Goal: Ask a question

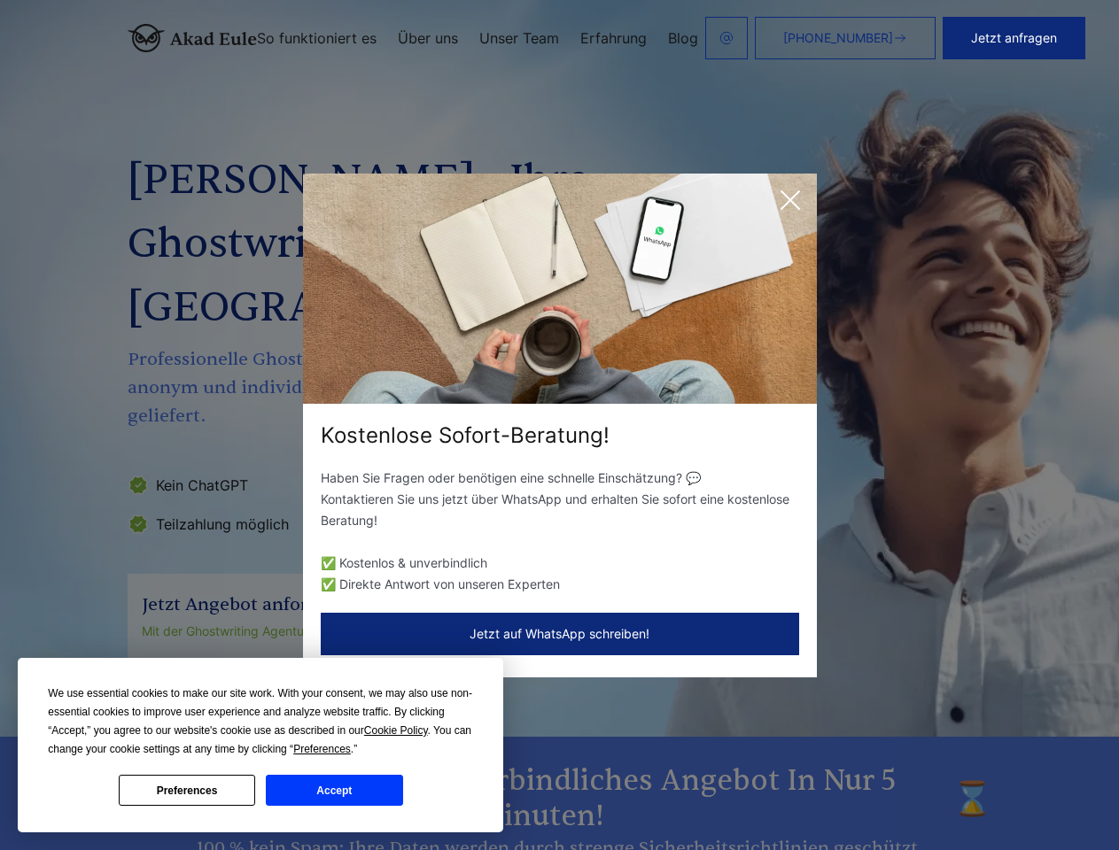
click at [559, 425] on div "Kostenlose Sofort-Beratung!" at bounding box center [560, 436] width 514 height 28
click at [399, 731] on span "Cookie Policy" at bounding box center [396, 731] width 64 height 12
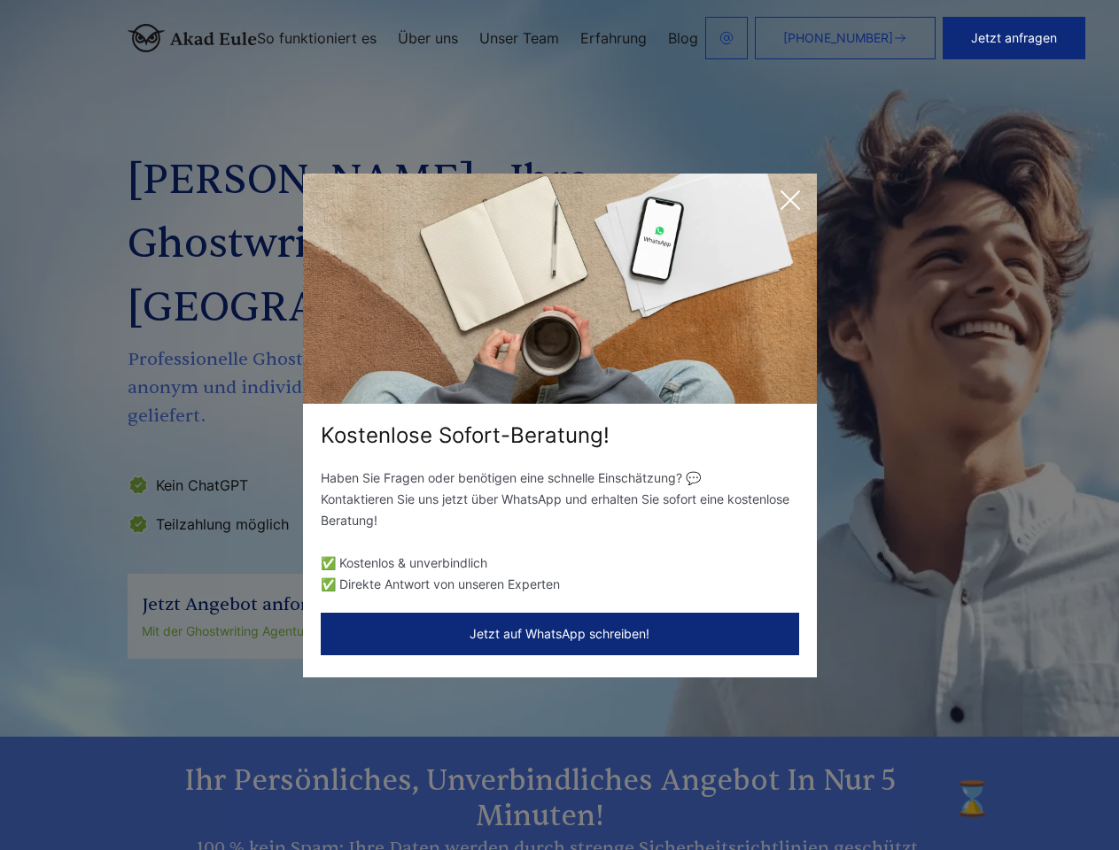
click at [342, 749] on div "Kostenlose Sofort-Beratung! Haben Sie Fragen oder benötigen eine schnelle Einsc…" at bounding box center [559, 425] width 1119 height 850
click at [187, 790] on div "Kostenlose Sofort-Beratung! Haben Sie Fragen oder benötigen eine schnelle Einsc…" at bounding box center [559, 425] width 1119 height 850
click at [334, 790] on div "Kostenlose Sofort-Beratung! Haben Sie Fragen oder benötigen eine schnelle Einsc…" at bounding box center [559, 425] width 1119 height 850
click at [1026, 38] on button "Jetzt anfragen" at bounding box center [1013, 38] width 143 height 43
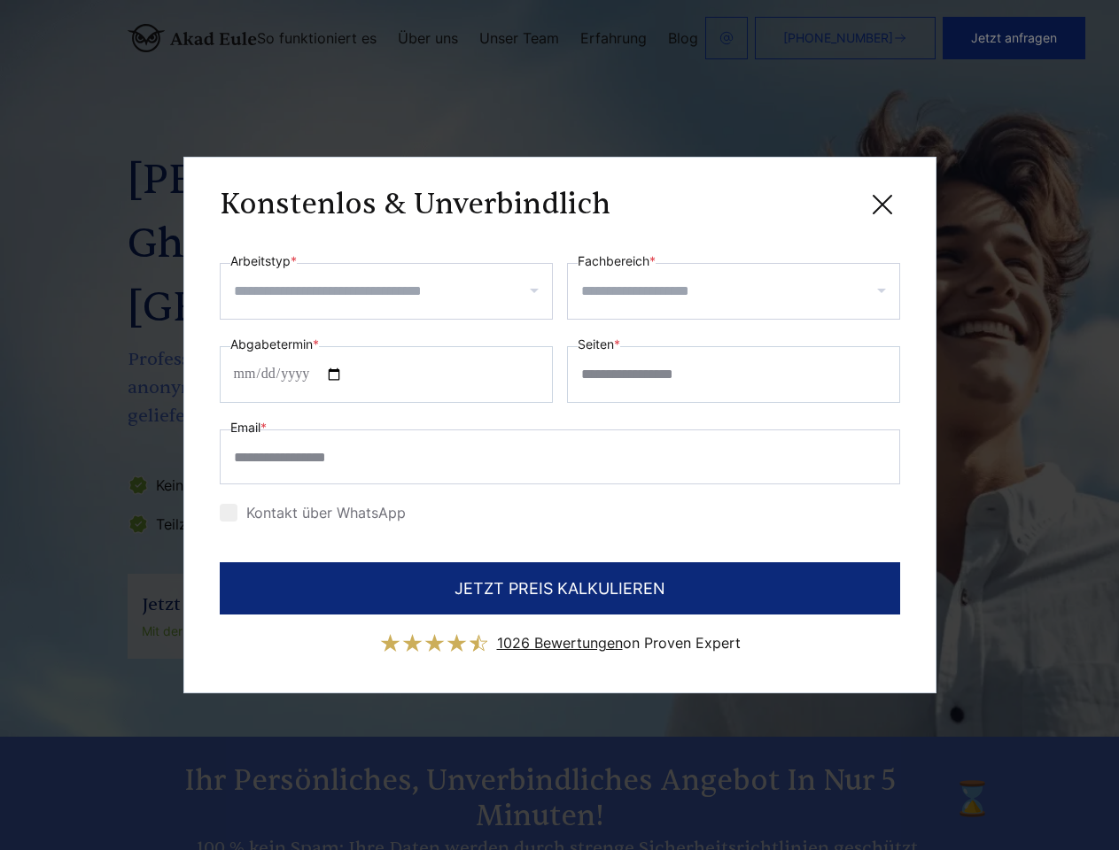
click at [790, 200] on div "Konstenlos & Unverbindlich" at bounding box center [560, 204] width 680 height 22
click at [560, 634] on span "1026 Bewertungen" at bounding box center [560, 643] width 126 height 18
